Goal: Check status: Check status

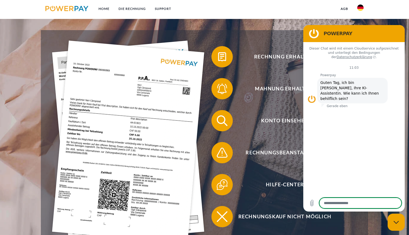
scroll to position [98, 0]
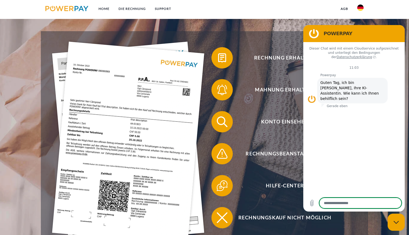
click at [59, 64] on img at bounding box center [128, 143] width 152 height 203
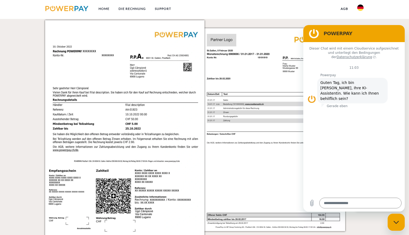
scroll to position [530, 0]
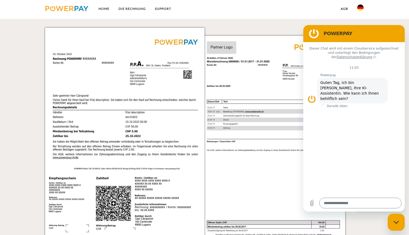
click at [283, 150] on img at bounding box center [281, 140] width 159 height 225
click at [313, 206] on icon "Datei hochladen" at bounding box center [312, 203] width 6 height 6
click at [400, 225] on div "Messaging-Fenster schließen" at bounding box center [396, 223] width 16 height 16
type textarea "*"
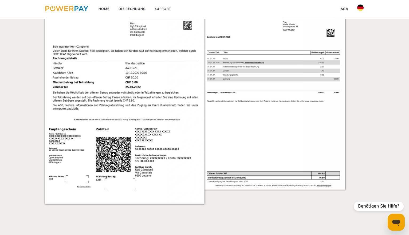
scroll to position [575, 0]
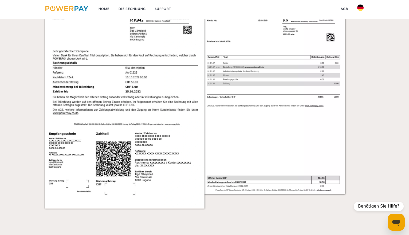
click at [264, 109] on img at bounding box center [281, 95] width 159 height 225
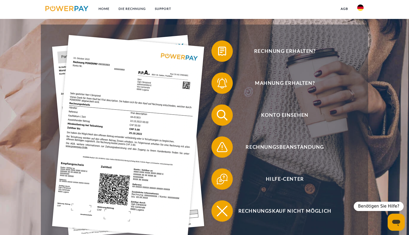
scroll to position [101, 0]
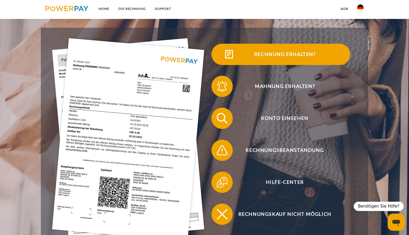
click at [295, 59] on span "Rechnung erhalten?" at bounding box center [284, 54] width 131 height 21
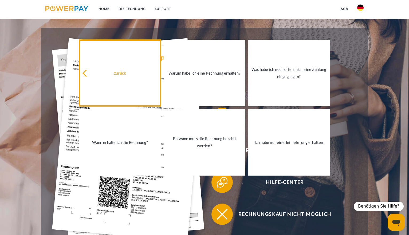
click at [140, 85] on link "zurück" at bounding box center [120, 73] width 82 height 67
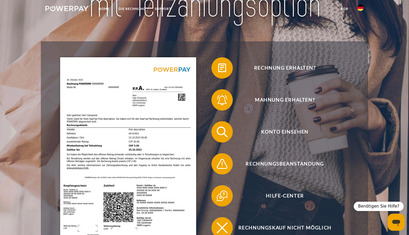
scroll to position [125, 0]
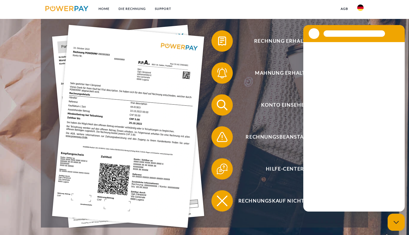
scroll to position [125, 0]
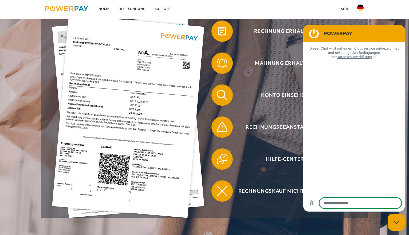
type textarea "*"
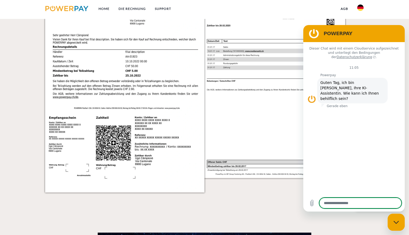
scroll to position [560, 0]
